Goal: Task Accomplishment & Management: Manage account settings

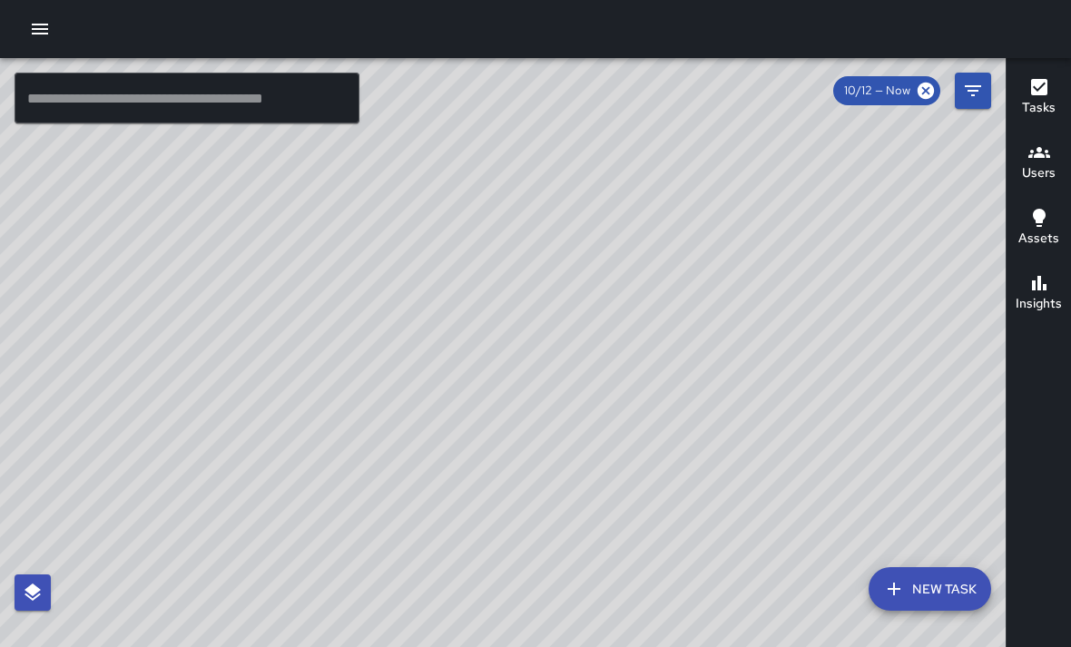
click at [275, 338] on div "© Mapbox © OpenStreetMap Improve this map" at bounding box center [503, 381] width 1006 height 647
click at [885, 460] on div "© Mapbox © OpenStreetMap Improve this map" at bounding box center [503, 381] width 1006 height 647
click at [754, 428] on div "© Mapbox © OpenStreetMap Improve this map" at bounding box center [503, 381] width 1006 height 647
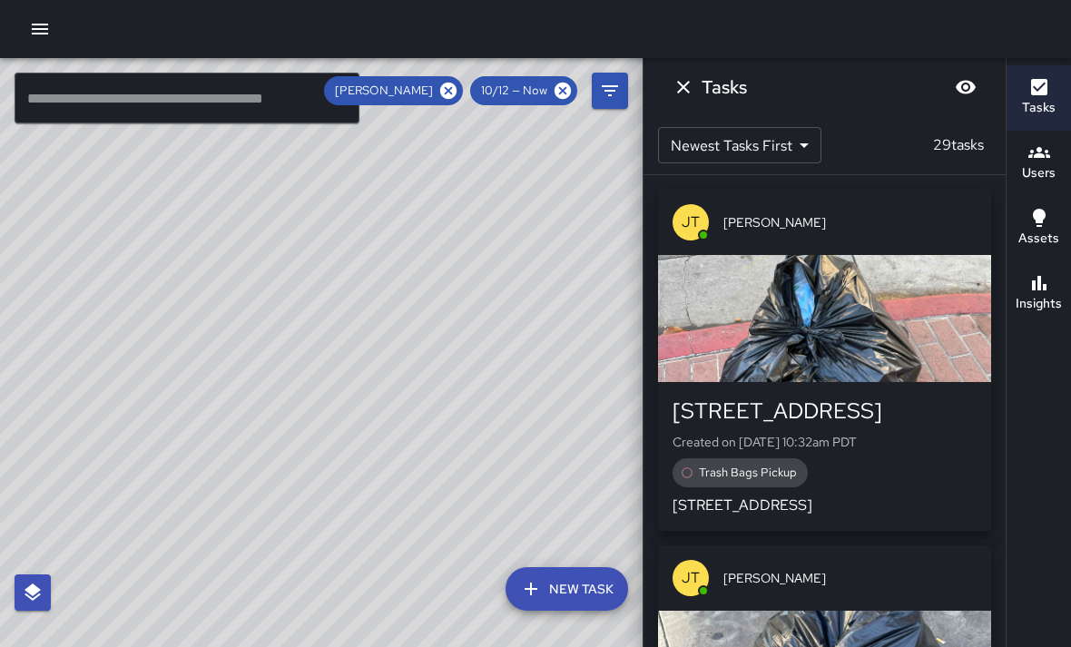
click at [687, 89] on icon "Dismiss" at bounding box center [684, 87] width 22 height 22
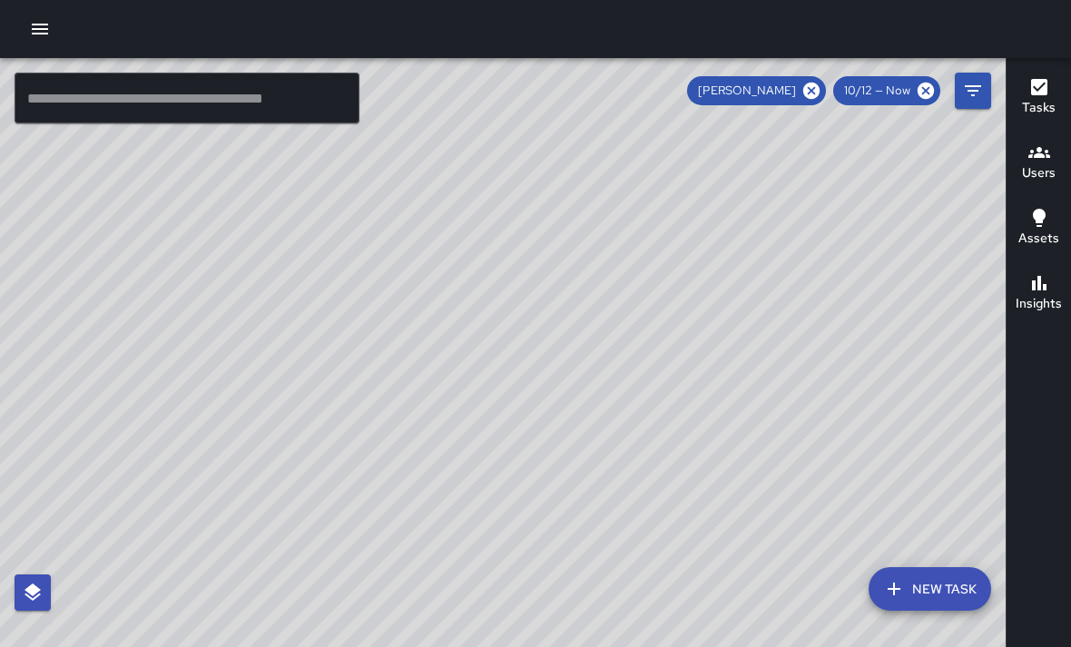
click at [820, 88] on icon at bounding box center [811, 91] width 16 height 16
click at [509, 351] on div "© Mapbox © OpenStreetMap Improve this map" at bounding box center [503, 381] width 1006 height 647
click at [432, 341] on div "© Mapbox © OpenStreetMap Improve this map" at bounding box center [503, 381] width 1006 height 647
click at [433, 349] on div "© Mapbox © OpenStreetMap Improve this map" at bounding box center [503, 381] width 1006 height 647
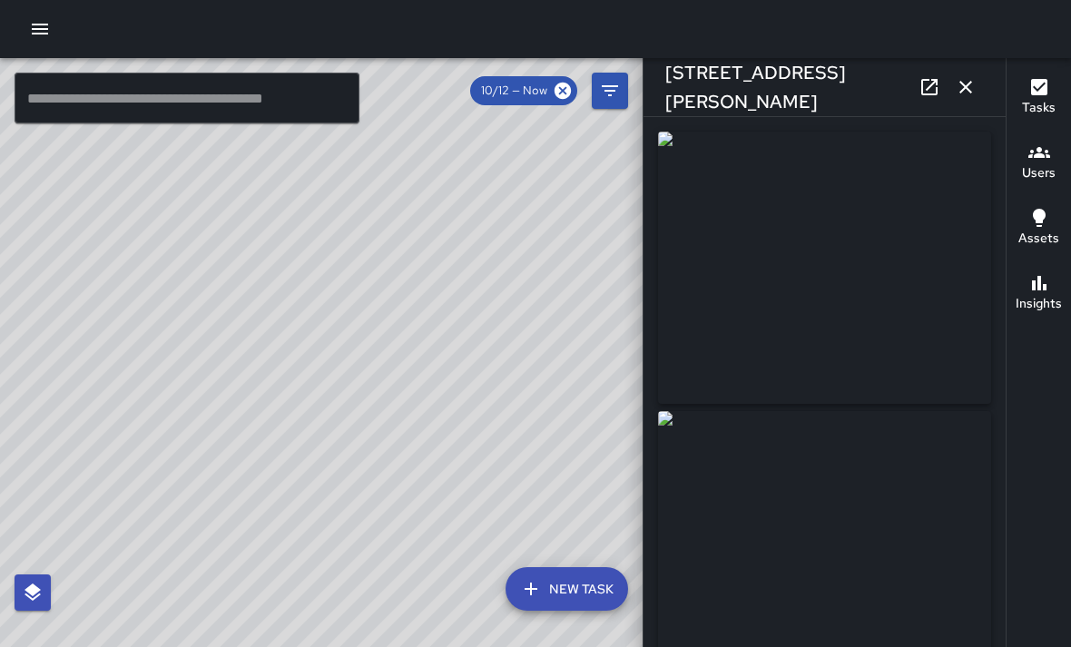
type input "**********"
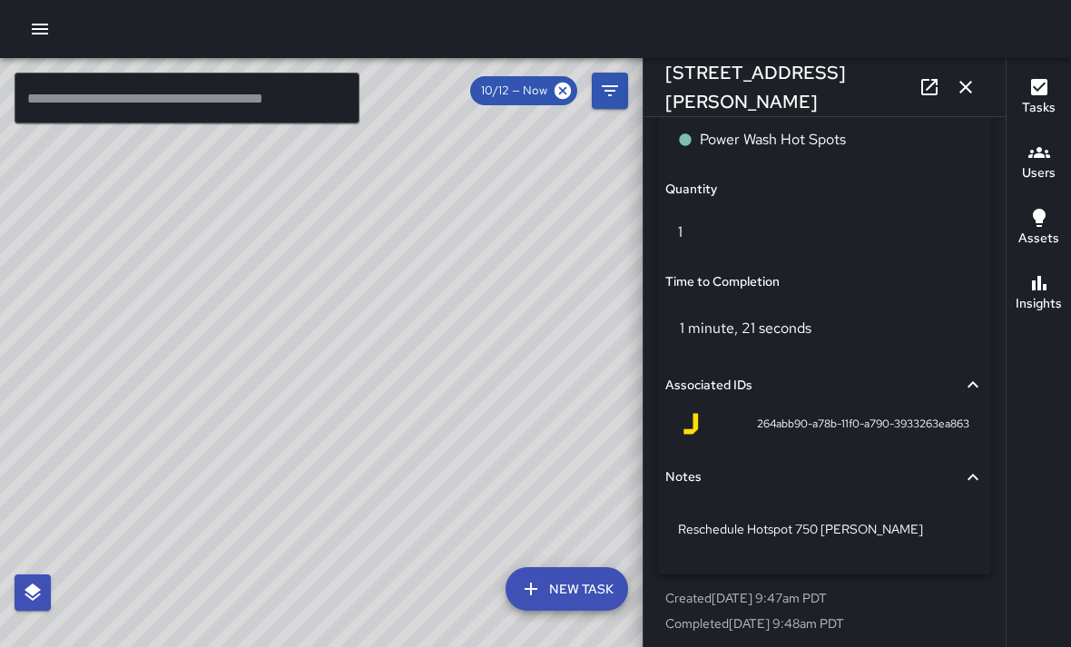
scroll to position [1370, 0]
click at [869, 522] on p "Reschedule Hotspot 750 Ellis" at bounding box center [824, 531] width 293 height 18
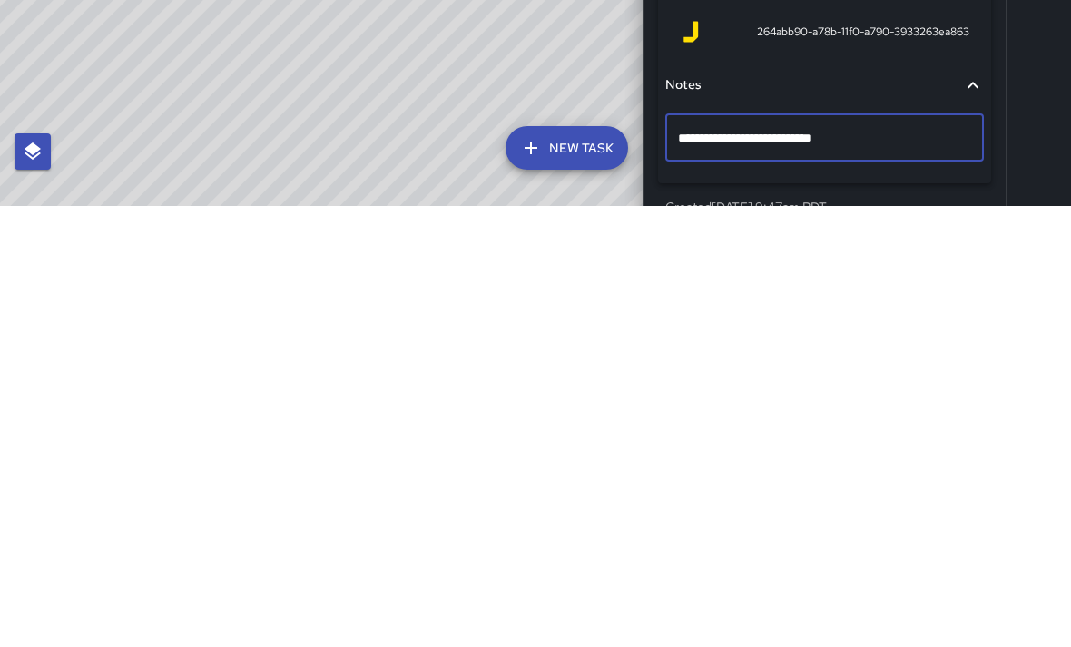
scroll to position [58, 0]
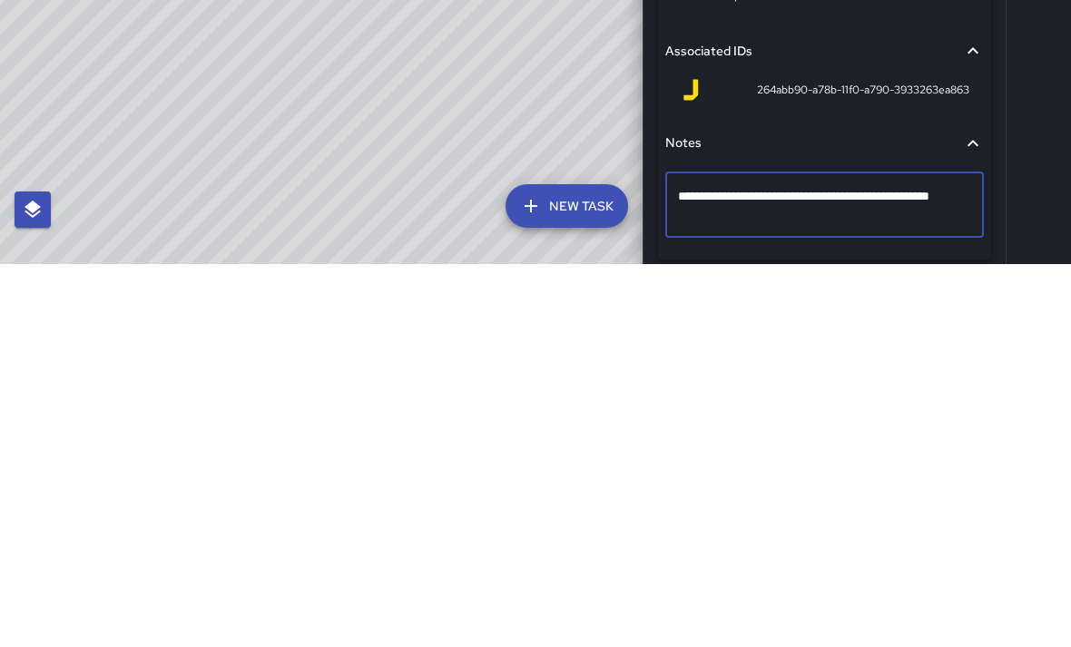
type textarea "**********"
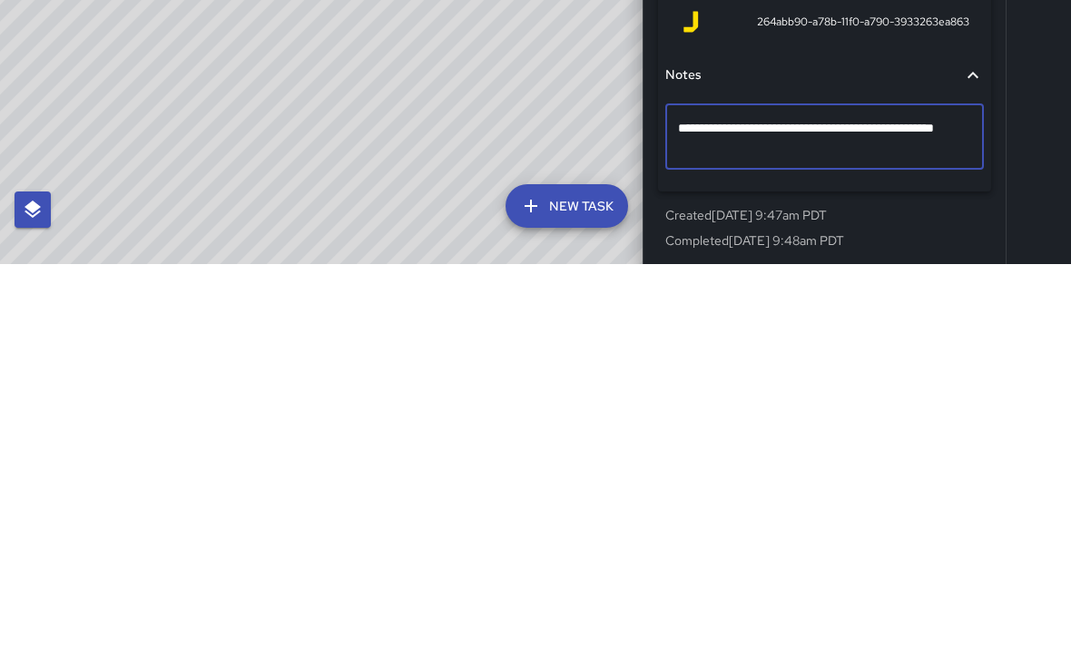
scroll to position [1389, 0]
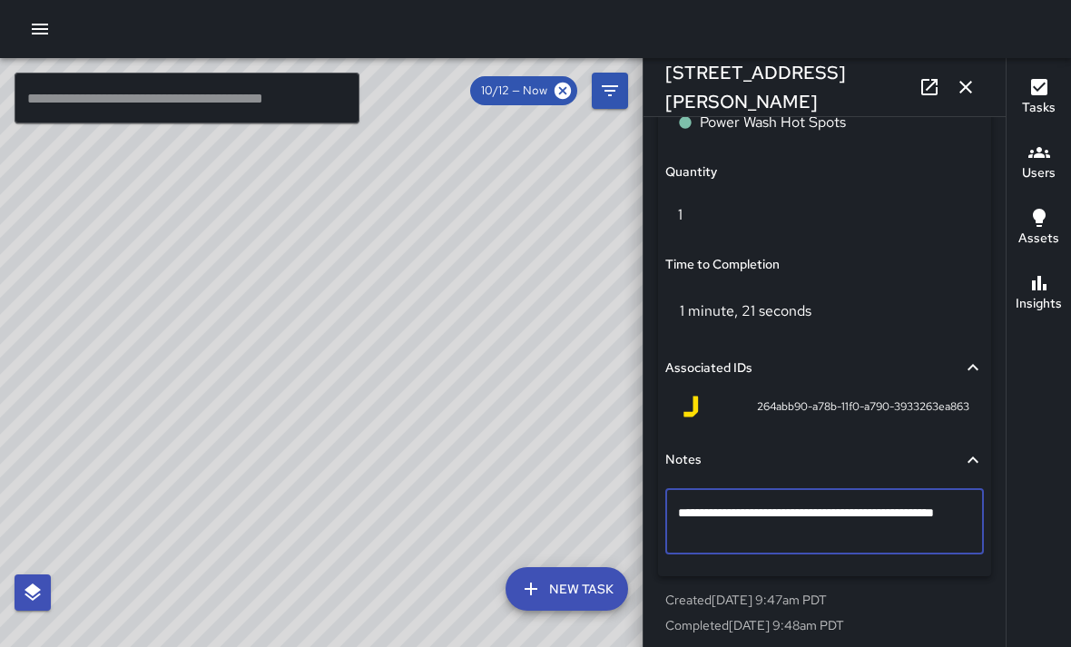
click at [969, 81] on icon "button" at bounding box center [966, 87] width 22 height 22
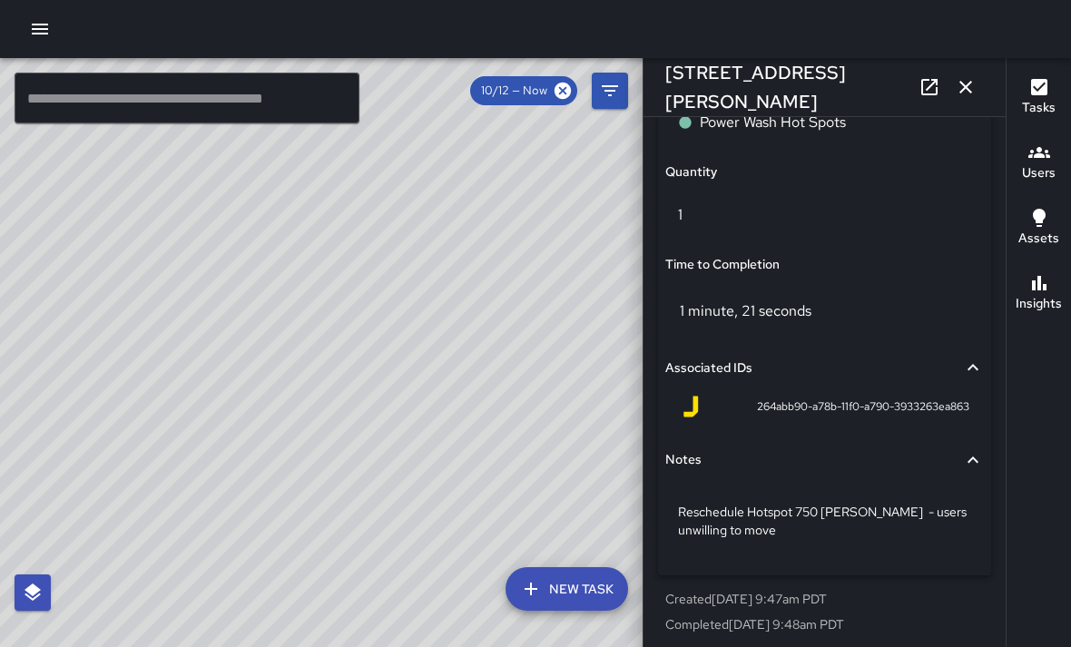
scroll to position [1323, 0]
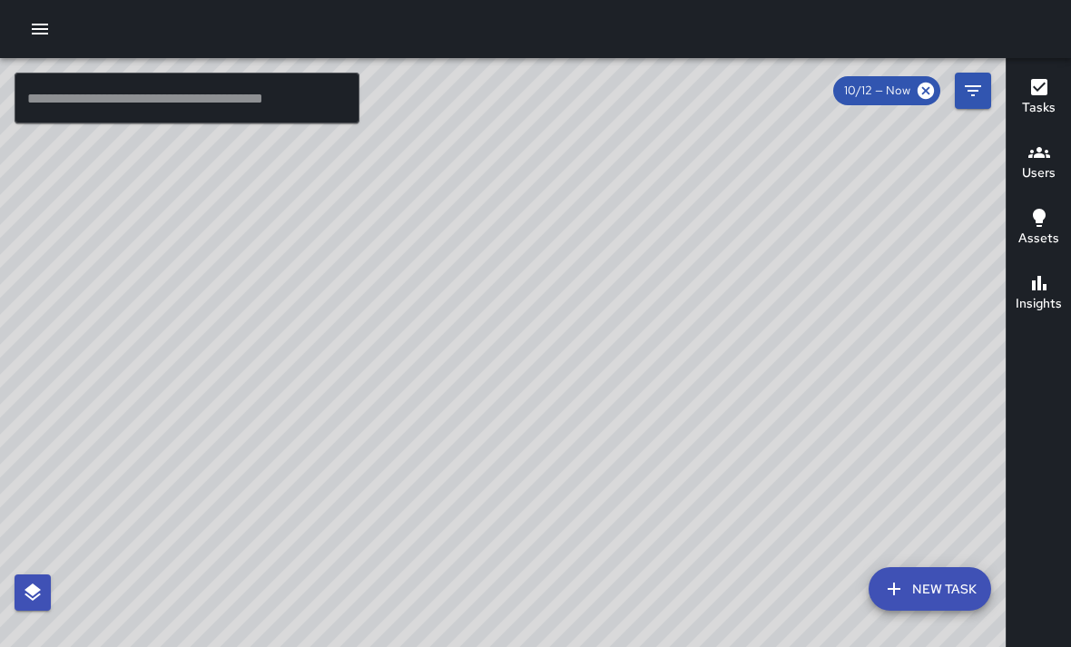
click at [709, 431] on div "© Mapbox © OpenStreetMap Improve this map" at bounding box center [503, 381] width 1006 height 647
click at [639, 450] on div "© Mapbox © OpenStreetMap Improve this map" at bounding box center [503, 381] width 1006 height 647
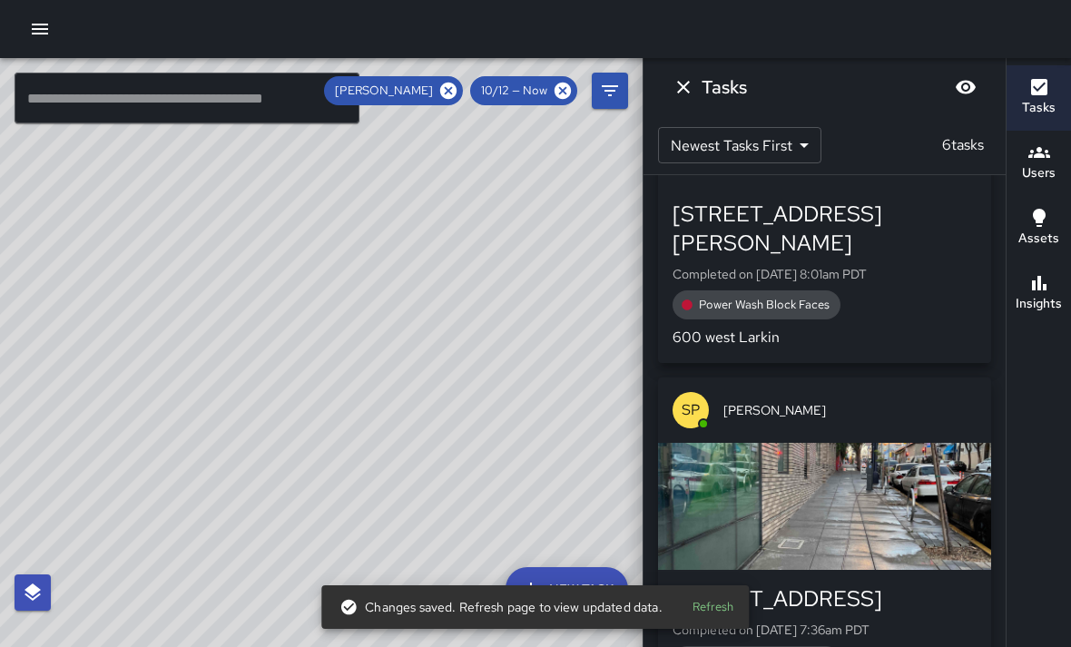
scroll to position [1677, 0]
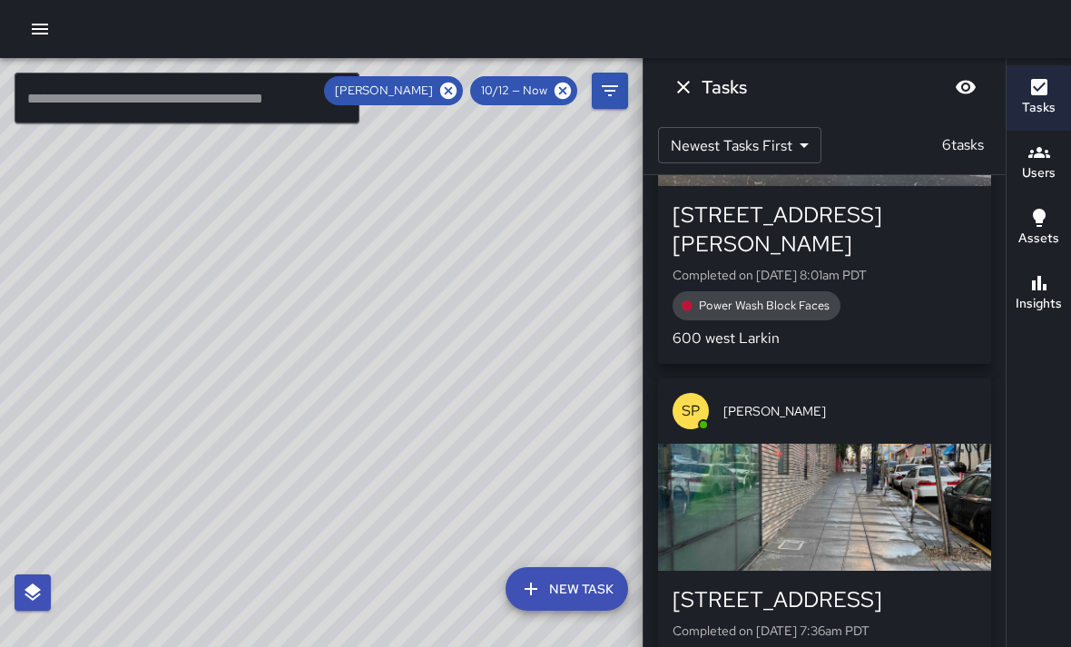
click at [885, 444] on div "button" at bounding box center [824, 507] width 333 height 127
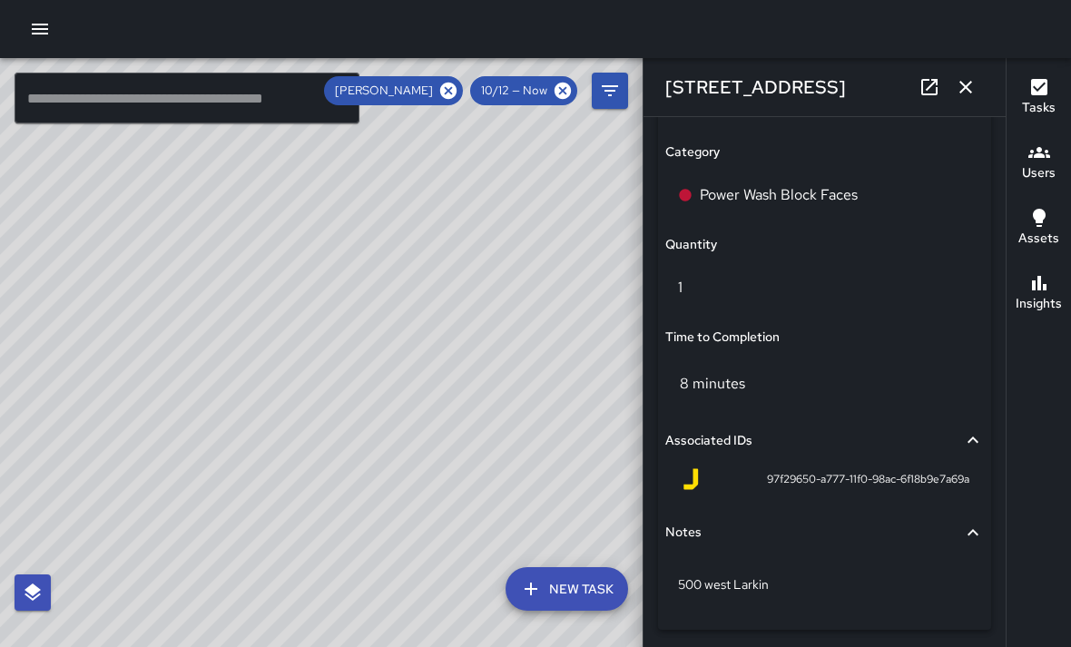
scroll to position [1320, 0]
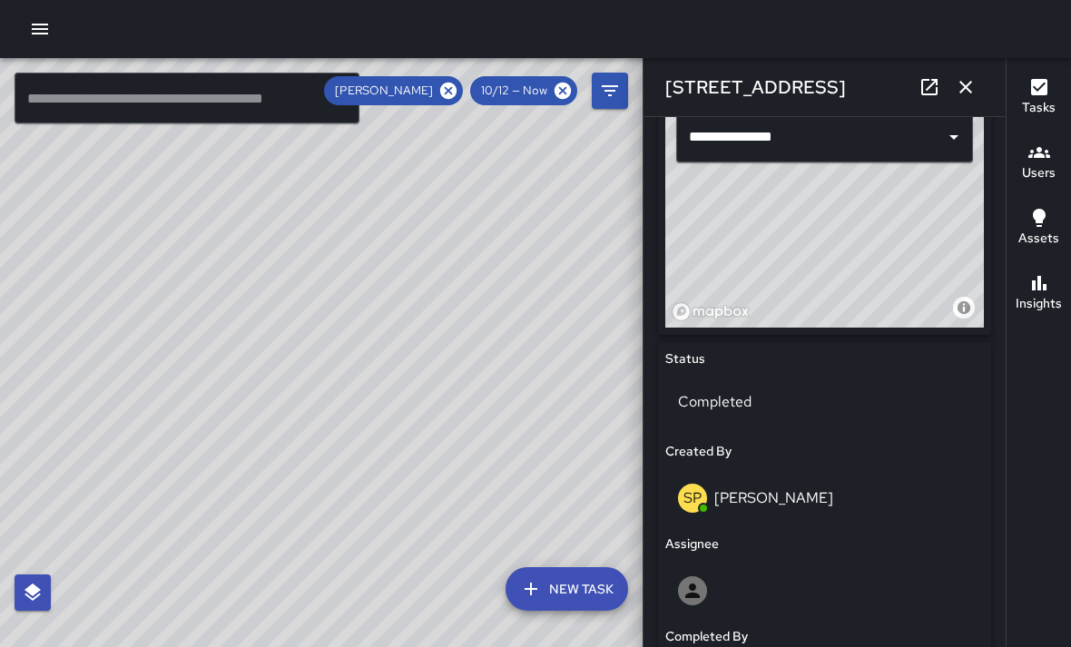
click at [965, 79] on icon "button" at bounding box center [966, 87] width 22 height 22
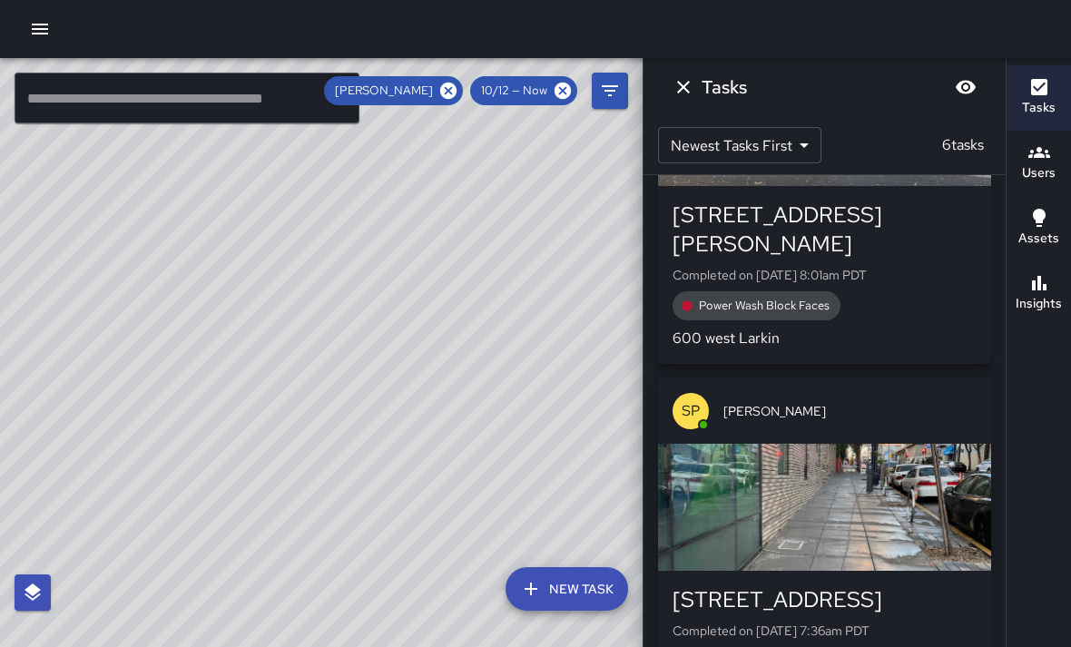
click at [688, 82] on icon "Dismiss" at bounding box center [683, 87] width 13 height 13
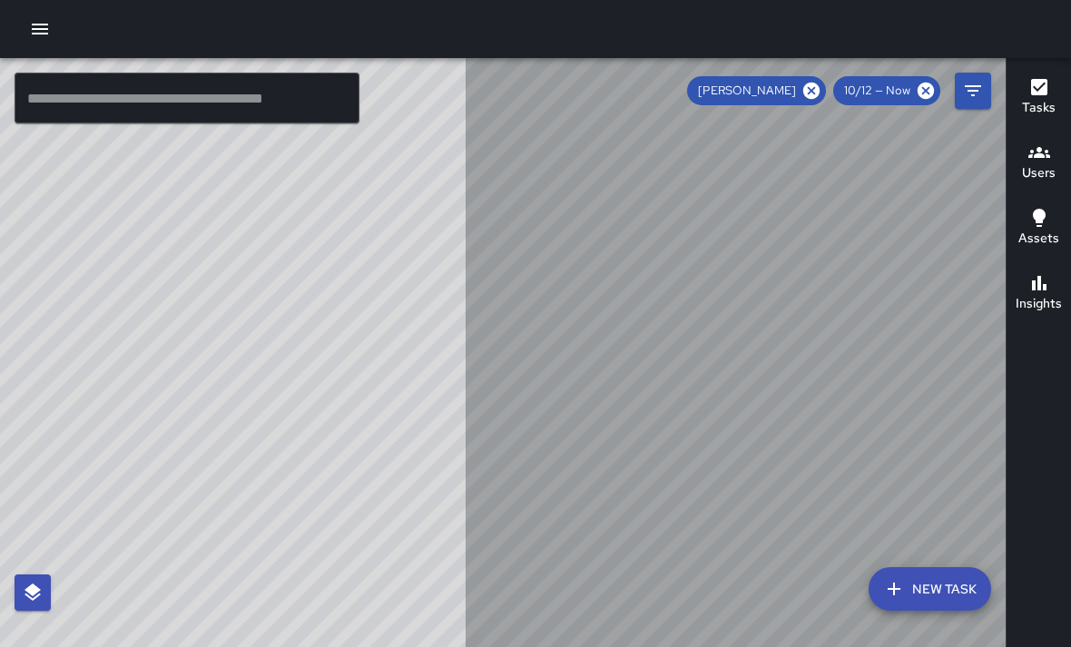
scroll to position [1655, 0]
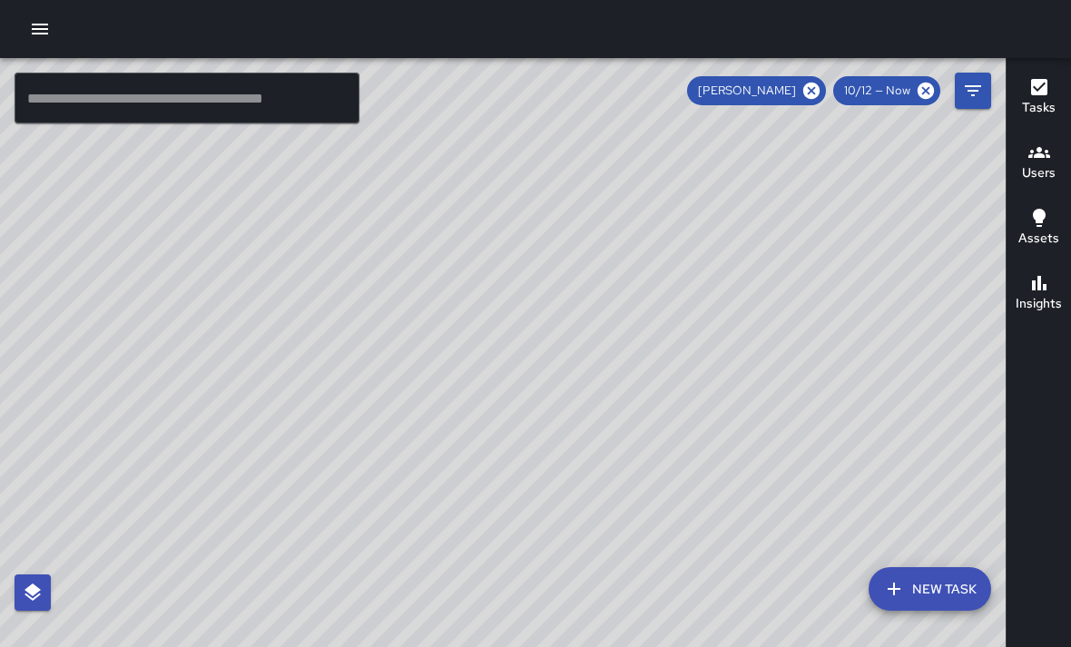
click at [970, 356] on div "© Mapbox © OpenStreetMap Improve this map" at bounding box center [503, 381] width 1006 height 647
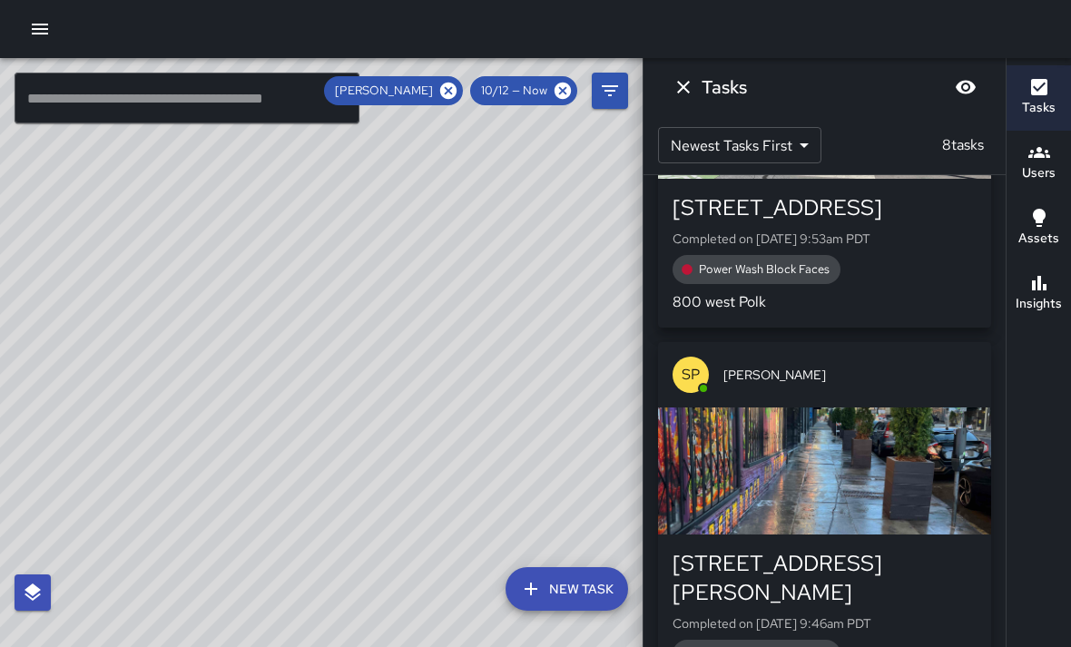
click at [689, 83] on icon "Dismiss" at bounding box center [684, 87] width 22 height 22
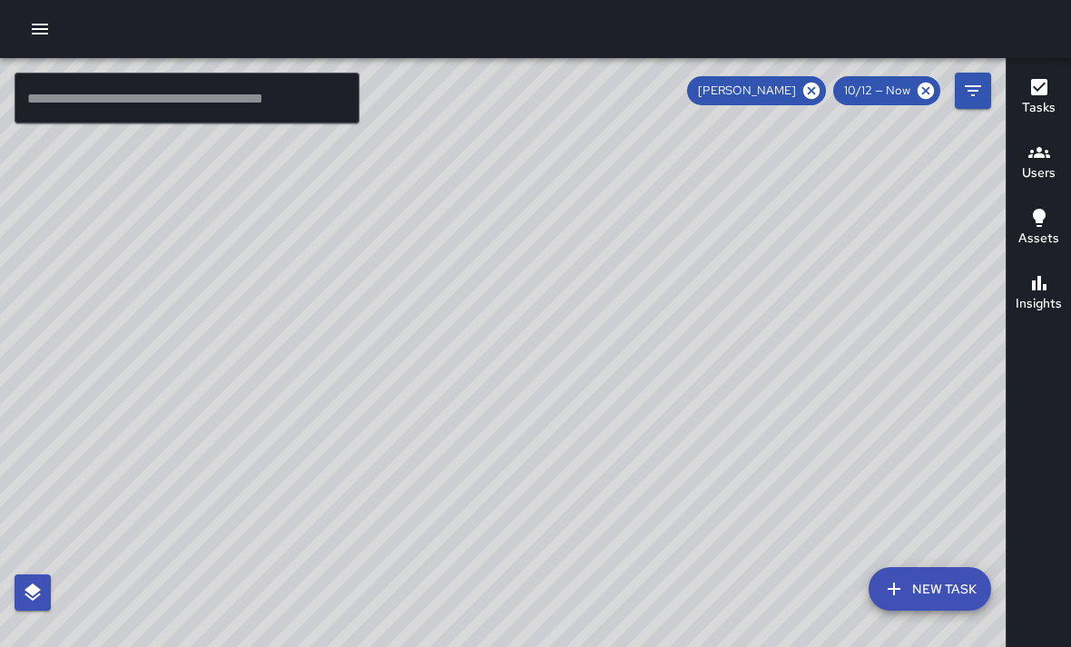
click at [1044, 142] on icon "button" at bounding box center [1039, 153] width 22 height 22
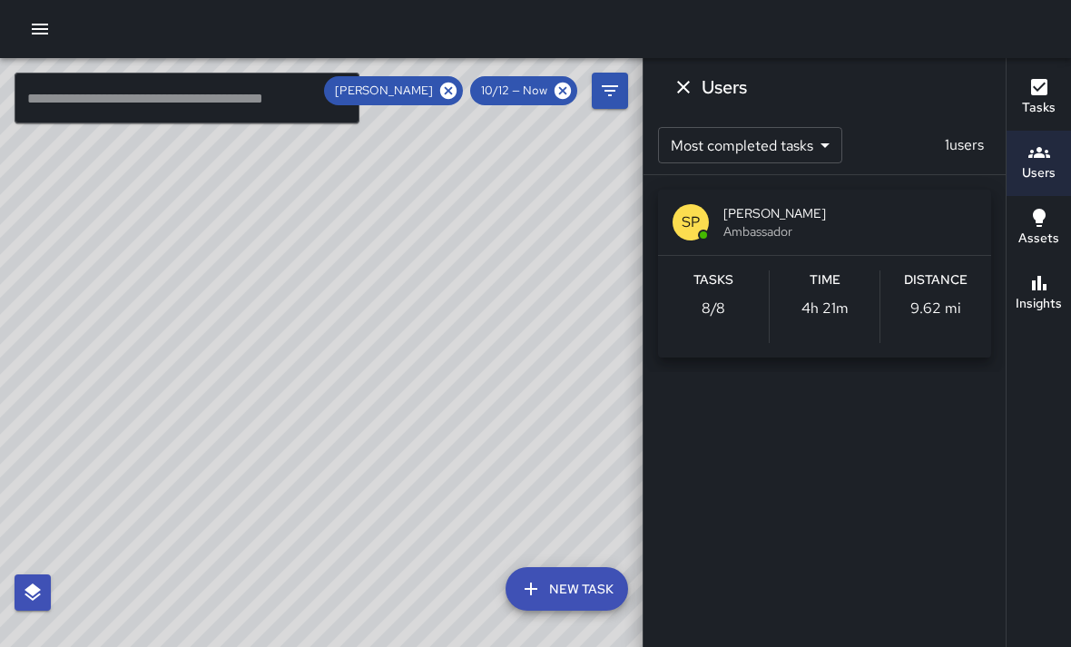
click at [675, 85] on icon "Dismiss" at bounding box center [684, 87] width 22 height 22
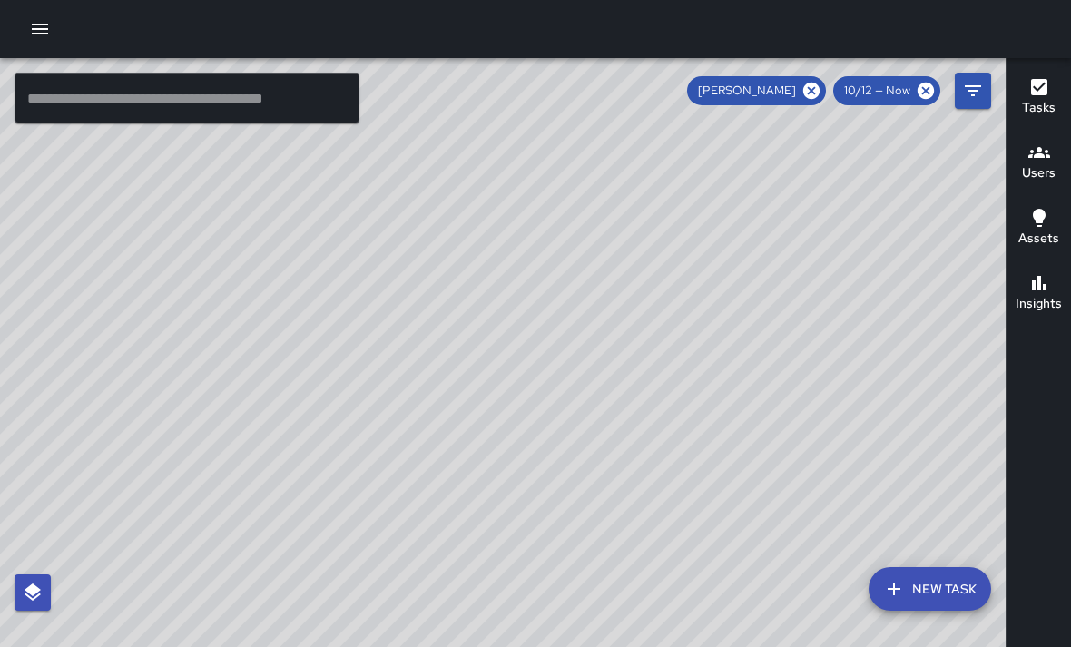
click at [1039, 276] on icon "button" at bounding box center [1039, 283] width 15 height 15
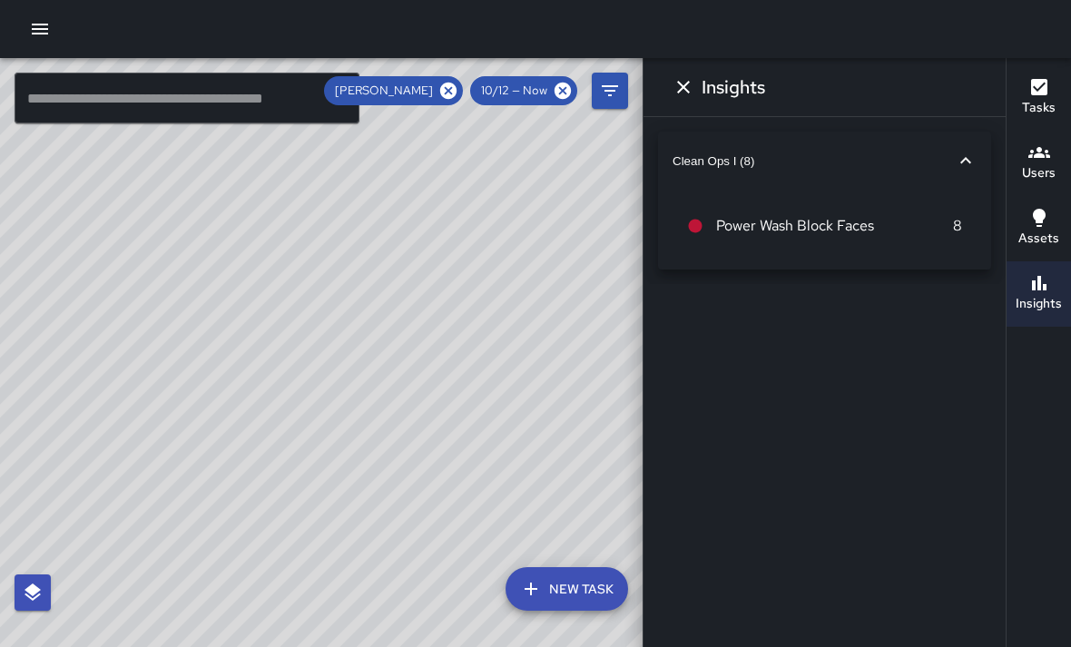
click at [682, 83] on icon "Dismiss" at bounding box center [684, 87] width 22 height 22
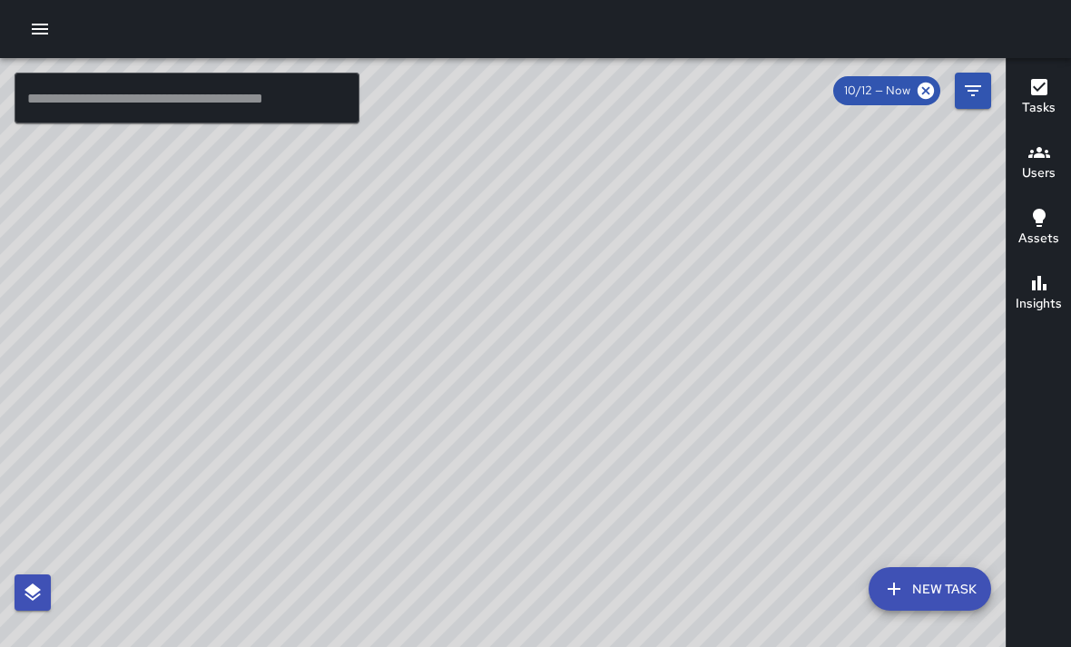
click at [827, 407] on div "© Mapbox © OpenStreetMap Improve this map" at bounding box center [503, 381] width 1006 height 647
click at [791, 356] on div "© Mapbox © OpenStreetMap Improve this map" at bounding box center [503, 381] width 1006 height 647
click at [784, 369] on div "© Mapbox © OpenStreetMap Improve this map" at bounding box center [503, 381] width 1006 height 647
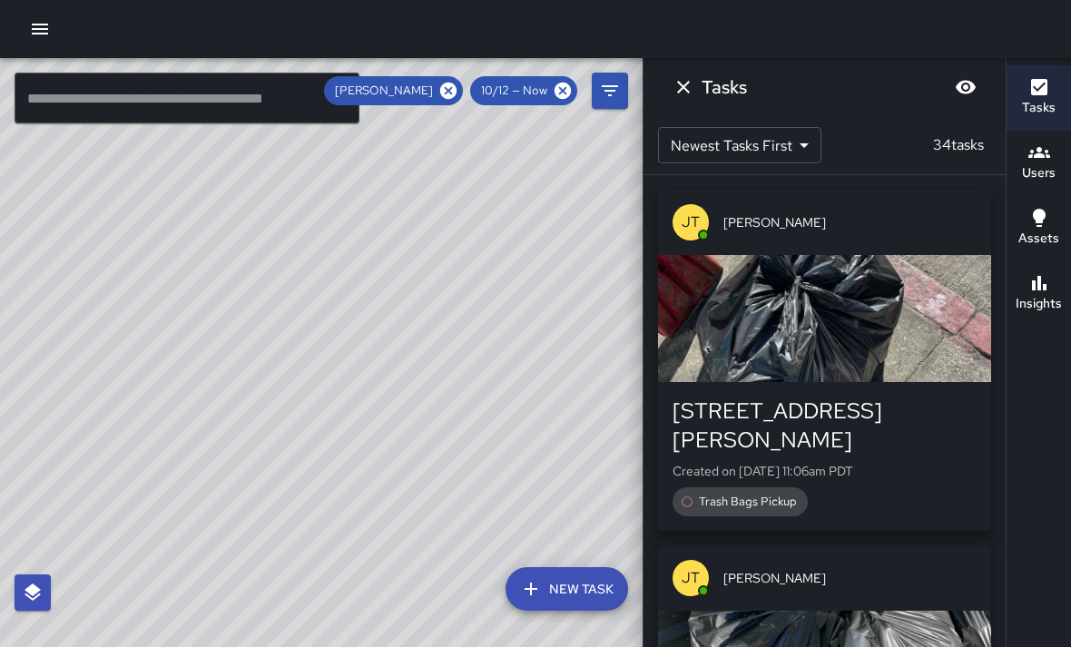
click at [691, 76] on icon "Dismiss" at bounding box center [684, 87] width 22 height 22
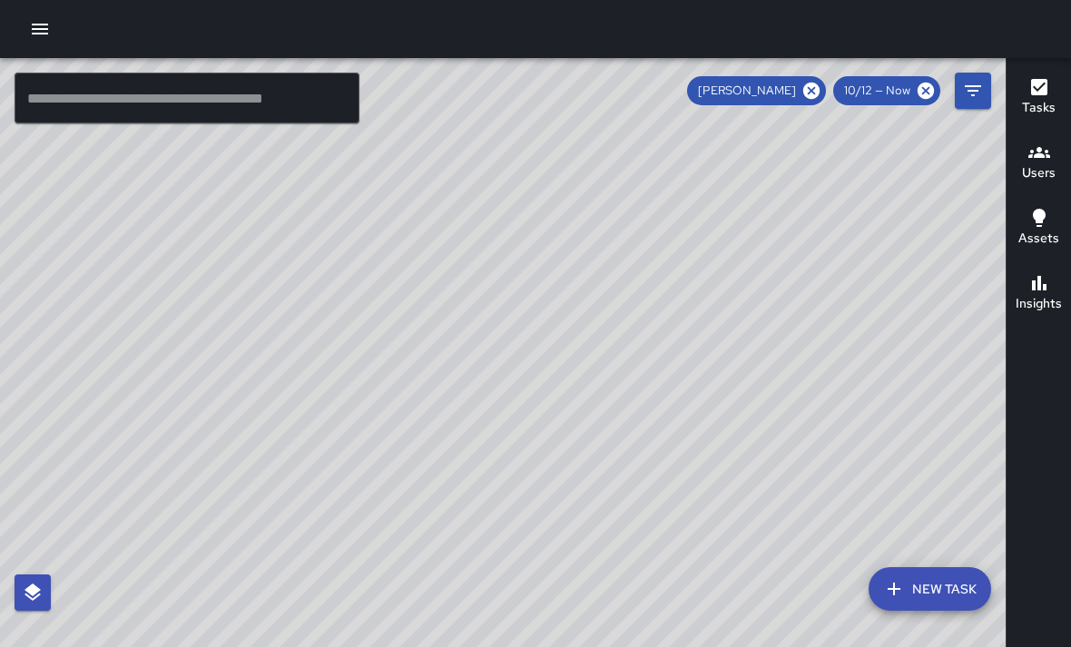
click at [810, 85] on icon at bounding box center [811, 91] width 16 height 16
click at [945, 529] on div "© Mapbox © OpenStreetMap Improve this map" at bounding box center [503, 381] width 1006 height 647
click at [942, 433] on div "© Mapbox © OpenStreetMap Improve this map" at bounding box center [503, 381] width 1006 height 647
click at [547, 318] on div "© Mapbox © OpenStreetMap Improve this map" at bounding box center [503, 381] width 1006 height 647
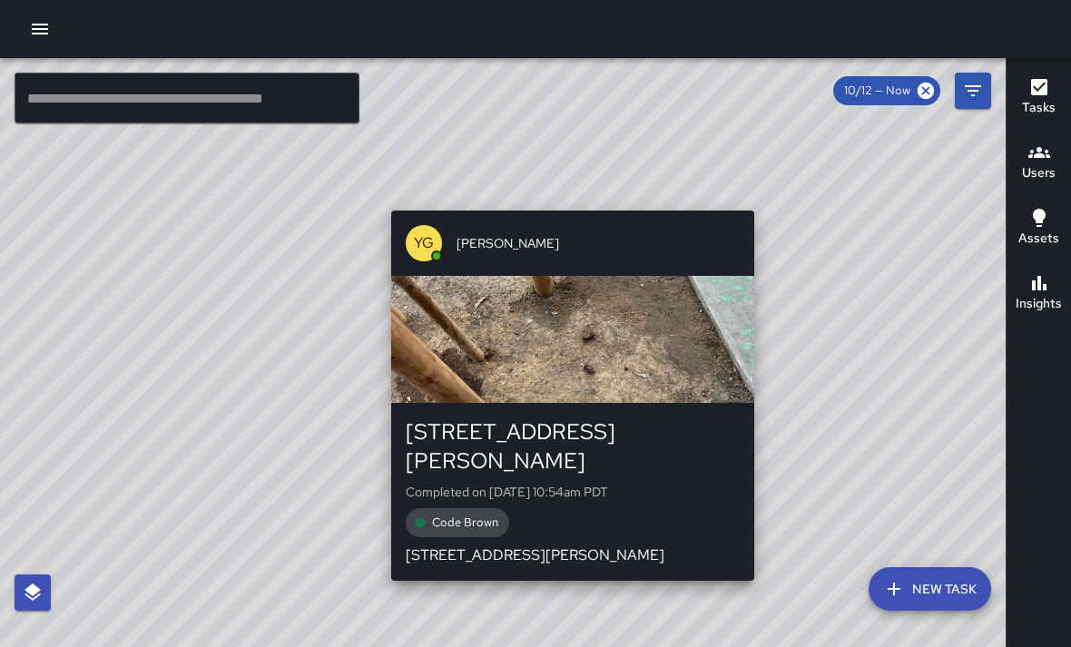
click at [830, 260] on div "© Mapbox © OpenStreetMap Improve this map YG [PERSON_NAME] [STREET_ADDRESS][PER…" at bounding box center [503, 381] width 1006 height 647
